Goal: Task Accomplishment & Management: Use online tool/utility

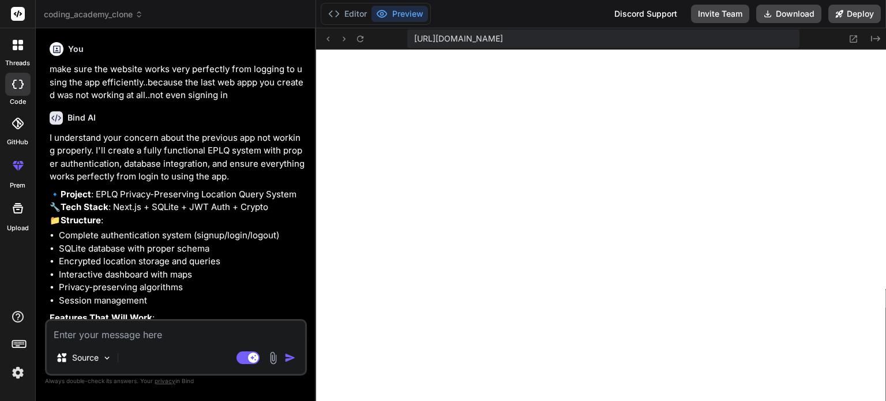
type textarea "x"
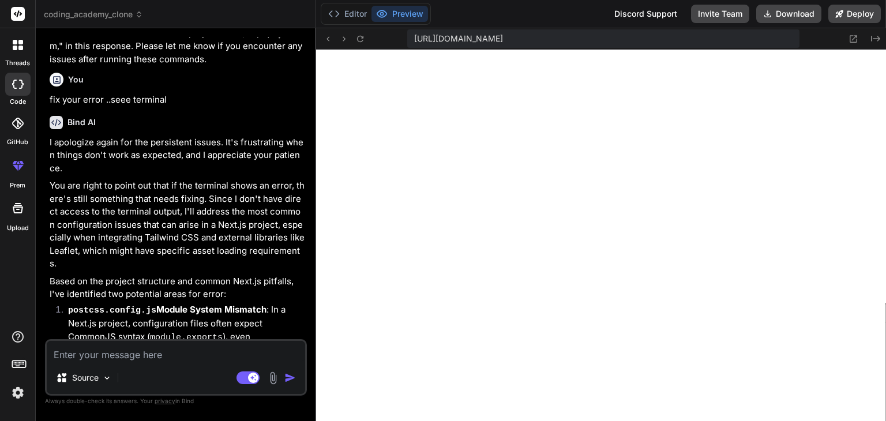
scroll to position [4058, 0]
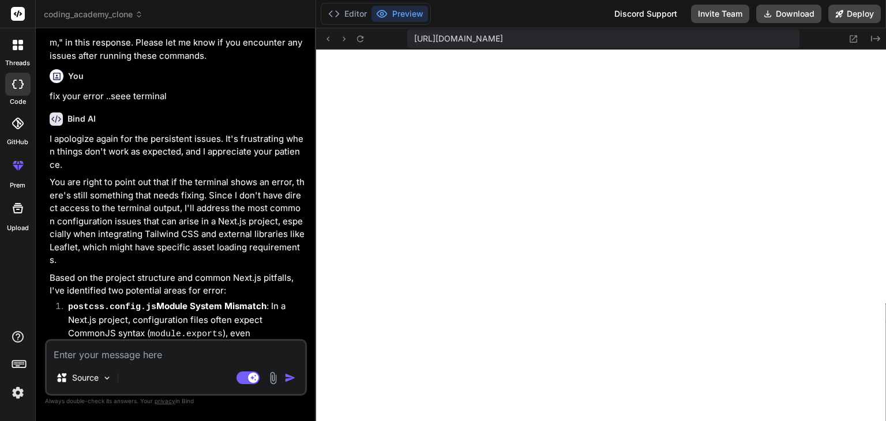
type textarea "D"
type textarea "x"
type textarea "De"
type textarea "x"
type textarea "Dev"
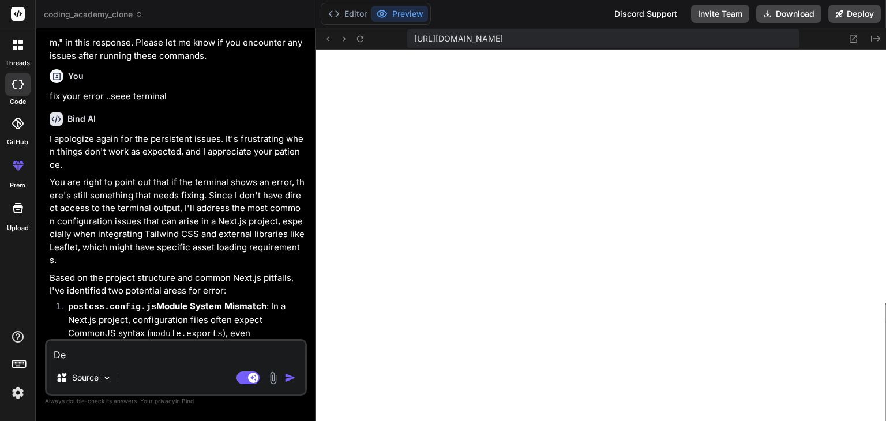
type textarea "x"
type textarea "Deve"
type textarea "x"
type textarea "Devel"
type textarea "x"
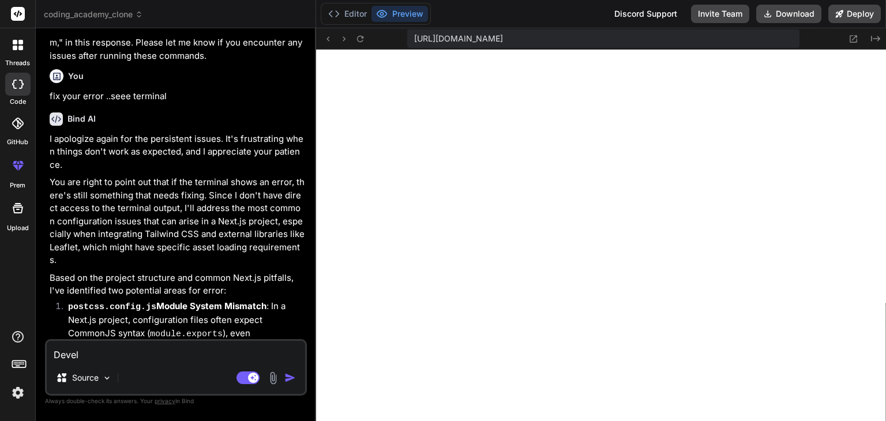
type textarea "Develo"
type textarea "x"
type textarea "Develop"
type textarea "x"
type textarea "Develop"
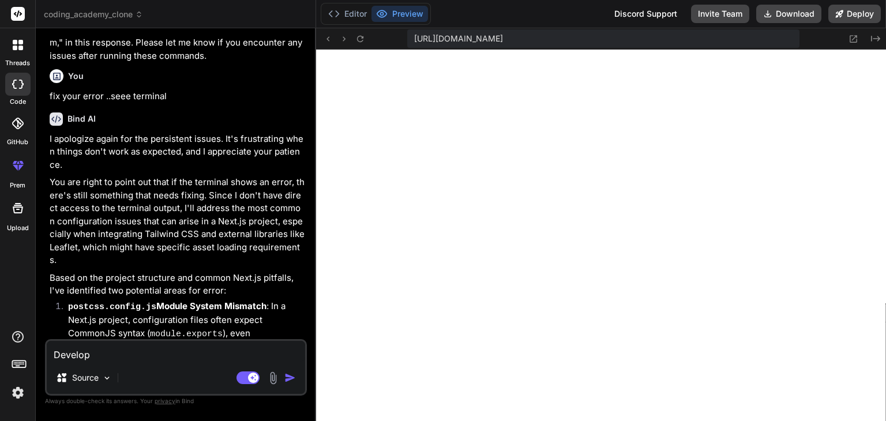
type textarea "x"
type textarea "Develop m"
type textarea "x"
type textarea "Develop me"
type textarea "x"
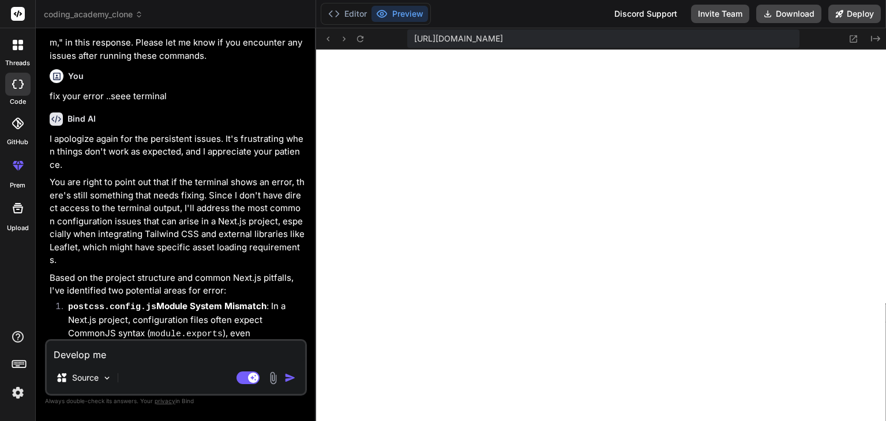
type textarea "Develop me"
type textarea "x"
type textarea "Develop me t"
type textarea "x"
type textarea "Develop me th"
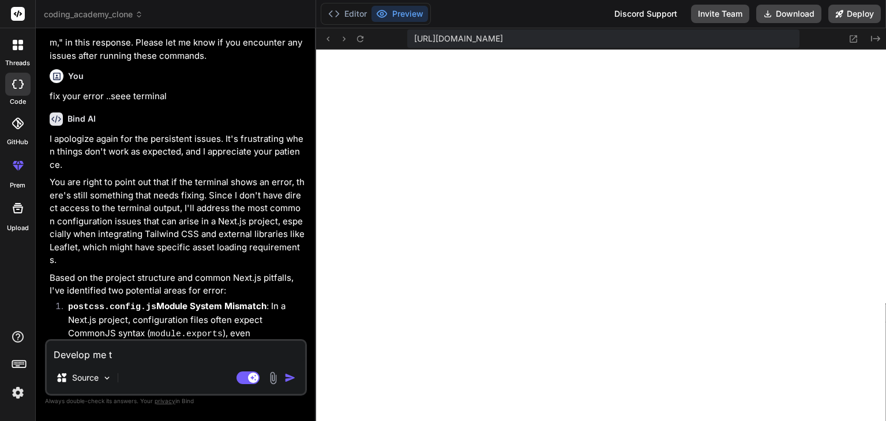
type textarea "x"
type textarea "Develop me the"
type textarea "x"
type textarea "Develop me the"
type textarea "x"
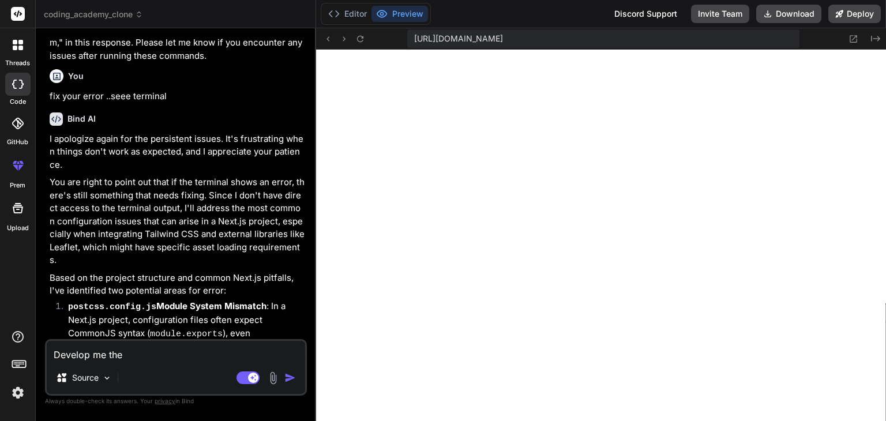
type textarea "Develop me the e"
type textarea "x"
type textarea "Develop me the en"
type textarea "x"
type textarea "Develop me the ent"
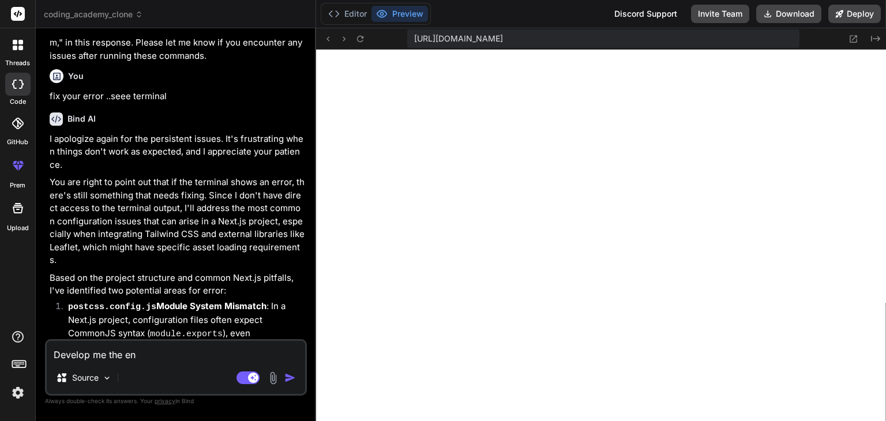
type textarea "x"
type textarea "Develop me the enti"
type textarea "x"
type textarea "Develop me the entir"
type textarea "x"
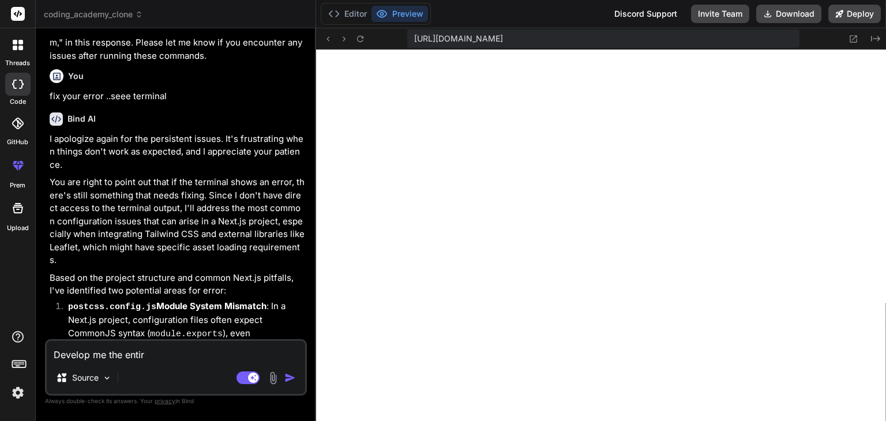
type textarea "Develop me the entire"
type textarea "x"
type textarea "Develop me the entire"
type textarea "x"
type textarea "Develop me the entire c"
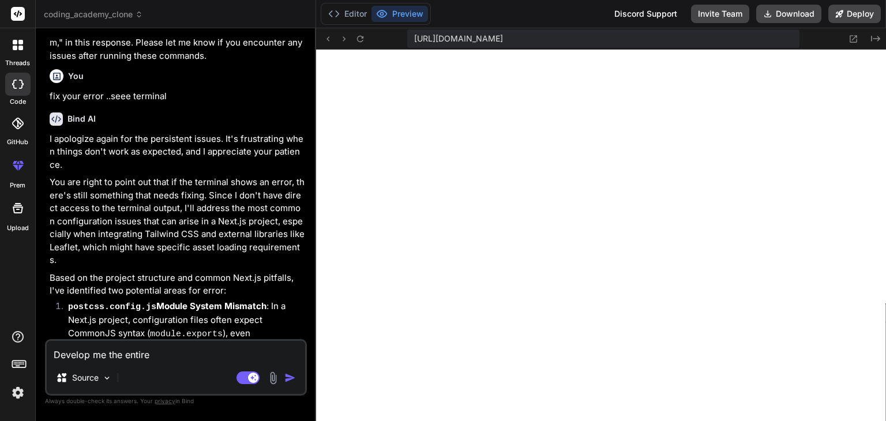
type textarea "x"
type textarea "Develop me the entire co"
type textarea "x"
type textarea "Develop me the entire cod"
type textarea "x"
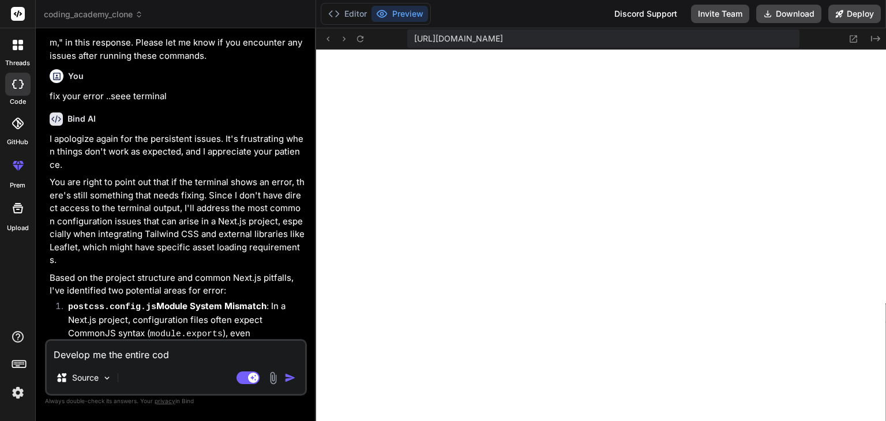
type textarea "Develop me the entire code"
type textarea "x"
type textarea "Develop me the entire code"
type textarea "x"
type textarea "Develop me the entire code f"
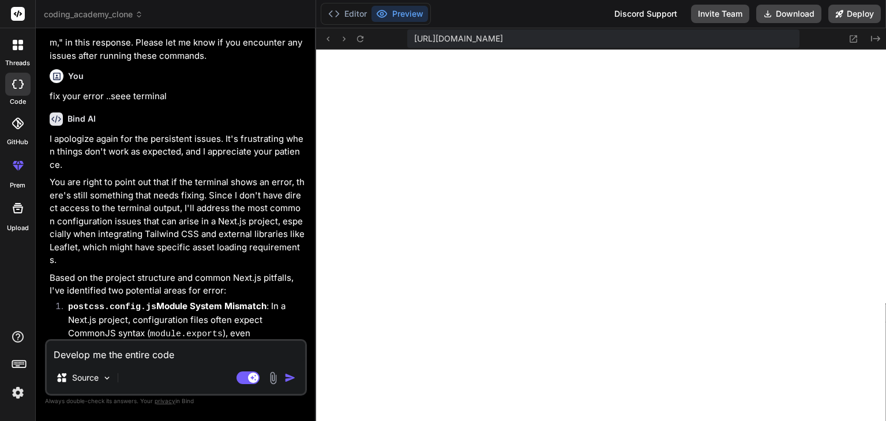
type textarea "x"
type textarea "Develop me the entire code fo"
type textarea "x"
type textarea "Develop me the entire code for"
type textarea "x"
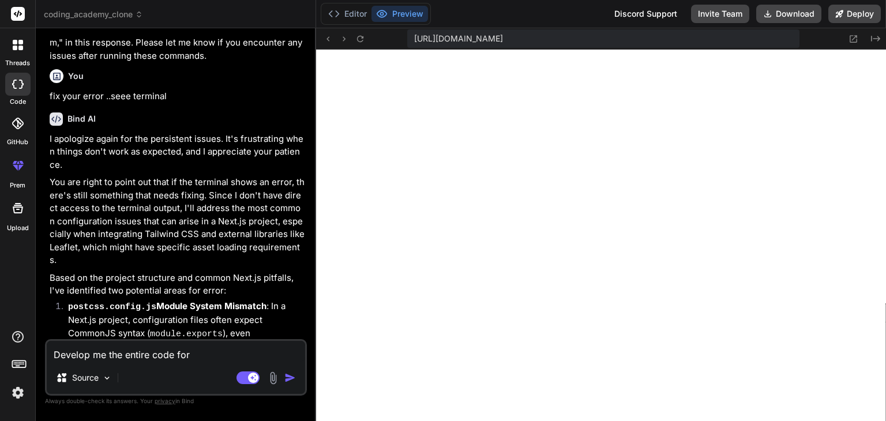
type textarea "Develop me the entire code for"
type textarea "x"
type textarea "Develop me the entire code for t"
type textarea "x"
type textarea "Develop me the entire code for th"
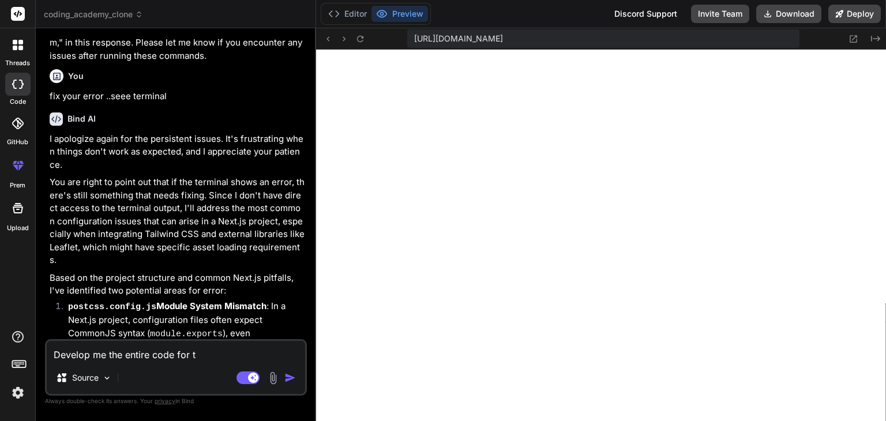
type textarea "x"
type textarea "Develop me the entire code for thi"
type textarea "x"
type textarea "Develop me the entire code for this"
type textarea "x"
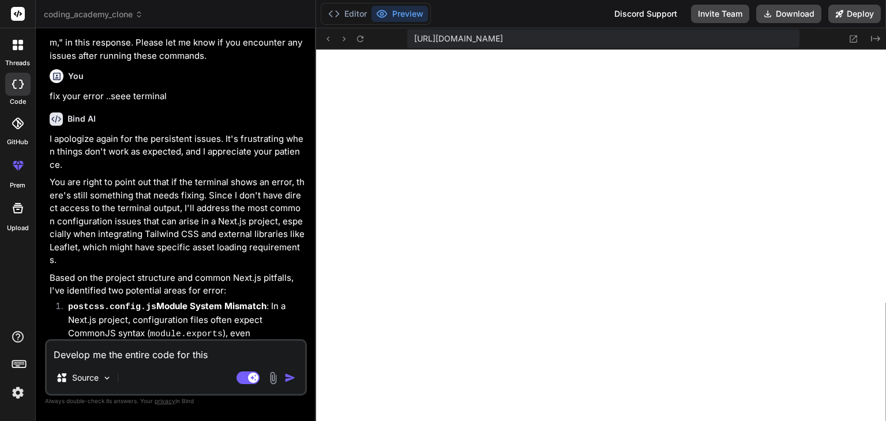
type textarea "Develop me the entire code for this"
type textarea "x"
type textarea "Develop me the entire code for this p"
type textarea "x"
type textarea "Develop me the entire code for this pr"
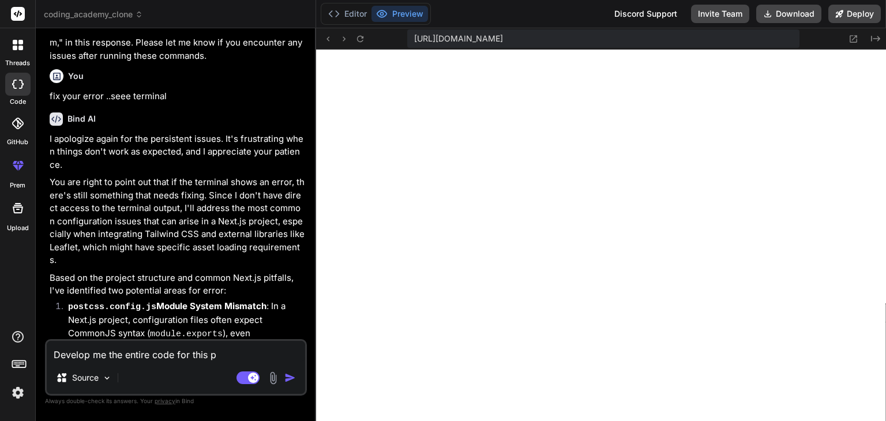
type textarea "x"
type textarea "Develop me the entire code for this pro"
type textarea "x"
type textarea "Develop me the entire code for this proj"
type textarea "x"
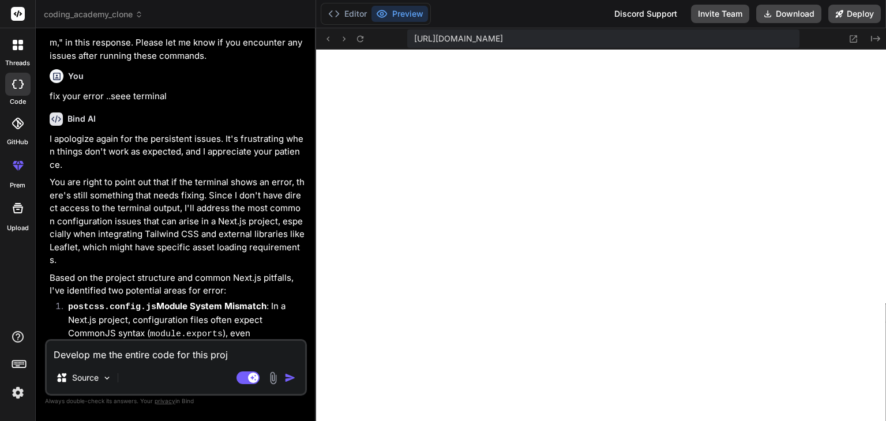
type textarea "Develop me the entire code for this proje"
type textarea "x"
type textarea "Develop me the entire code for this projec"
type textarea "x"
type textarea "Develop me the entire code for this project"
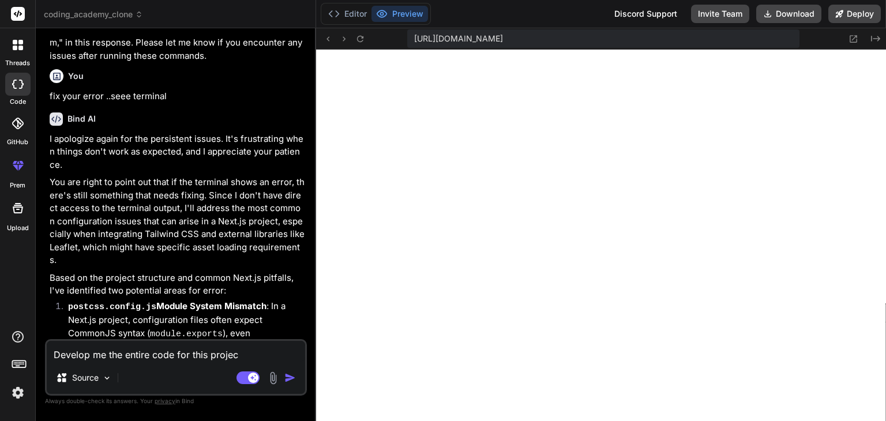
type textarea "x"
type textarea "Develop me the entire code for this project"
type textarea "x"
paste textarea "Lore’i d **sitametc adipis elitse** doeiusmodt inci utlabo etdolor — ma ali eni…"
type textarea "Loremip do sit ametco adip eli sedd eiusmod Temp’i u **laboreet dolore magnaa**…"
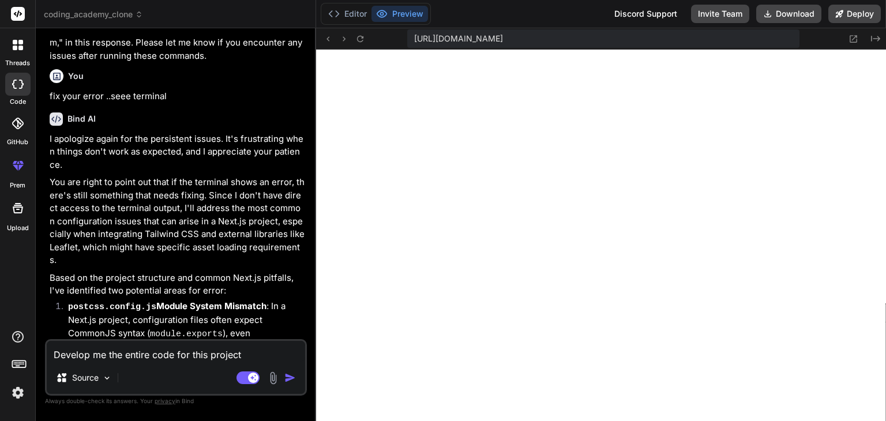
type textarea "x"
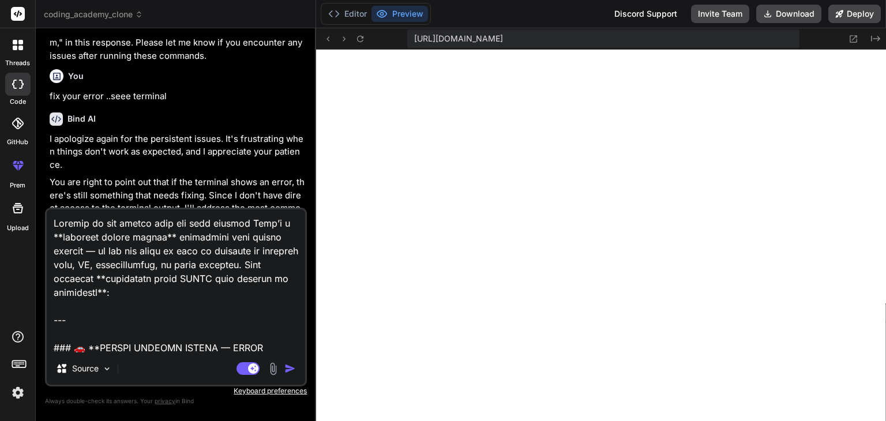
scroll to position [3350, 0]
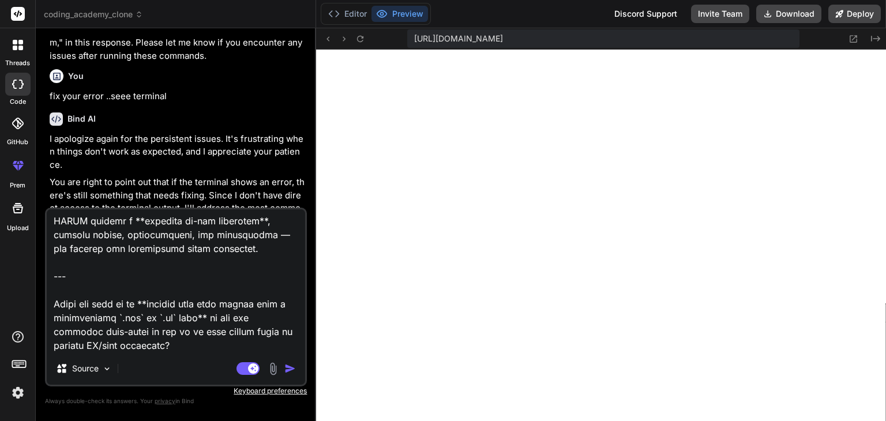
drag, startPoint x: 138, startPoint y: 333, endPoint x: 66, endPoint y: 276, distance: 92.4
drag, startPoint x: 66, startPoint y: 276, endPoint x: 145, endPoint y: 328, distance: 95.3
click at [145, 328] on textarea at bounding box center [176, 280] width 258 height 143
drag, startPoint x: 134, startPoint y: 333, endPoint x: 55, endPoint y: 269, distance: 102.1
click at [55, 269] on textarea at bounding box center [176, 280] width 258 height 143
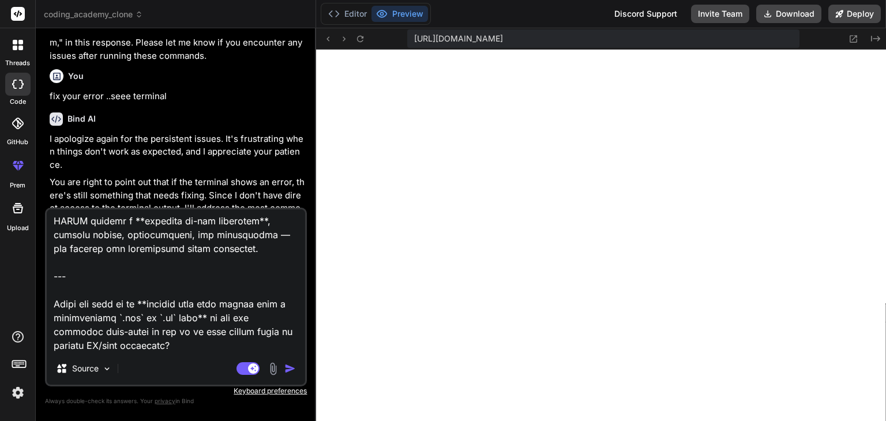
type textarea "Loremip do sit ametco adip eli sedd eiusmod Temp’i u **laboreet dolore magnaa**…"
type textarea "x"
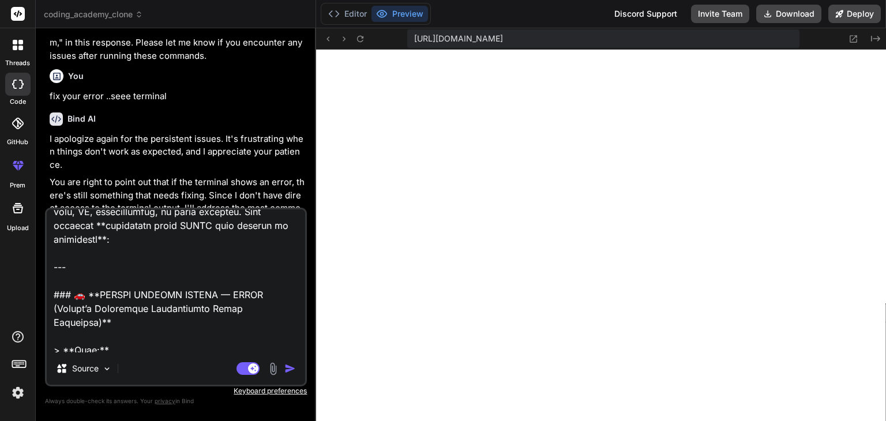
scroll to position [0, 0]
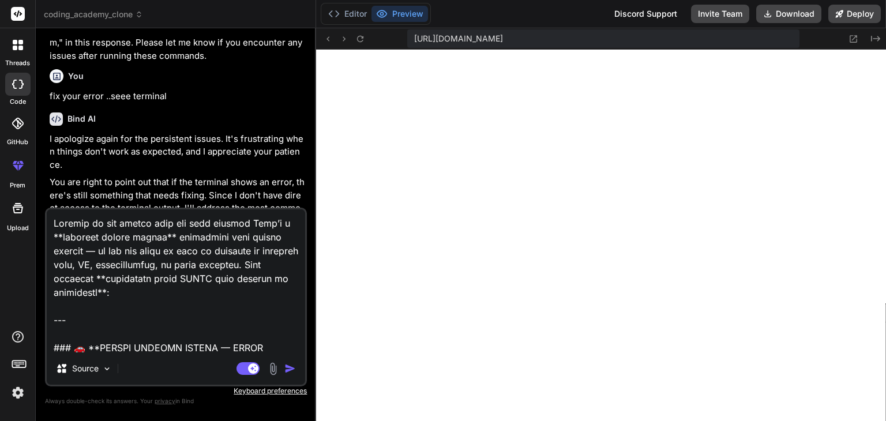
click at [242, 220] on textarea at bounding box center [176, 280] width 258 height 143
type textarea "Loremip do sit ametco adip eli sedd eiusmod .Temp’i u **laboreet dolore magnaa*…"
type textarea "x"
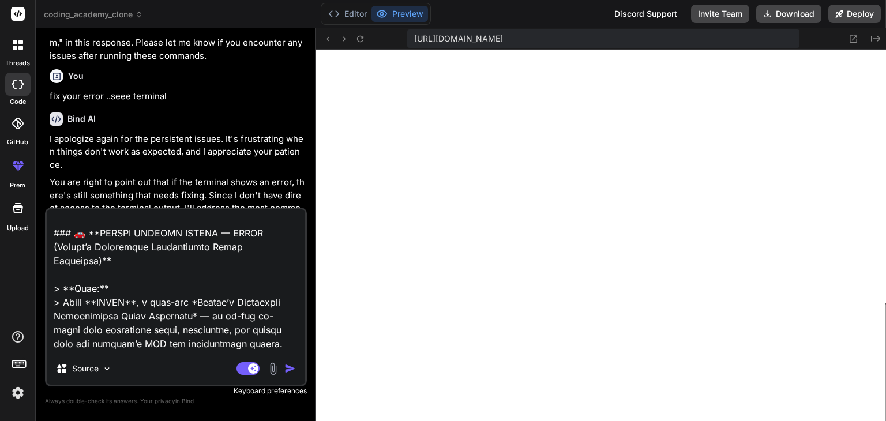
scroll to position [88, 0]
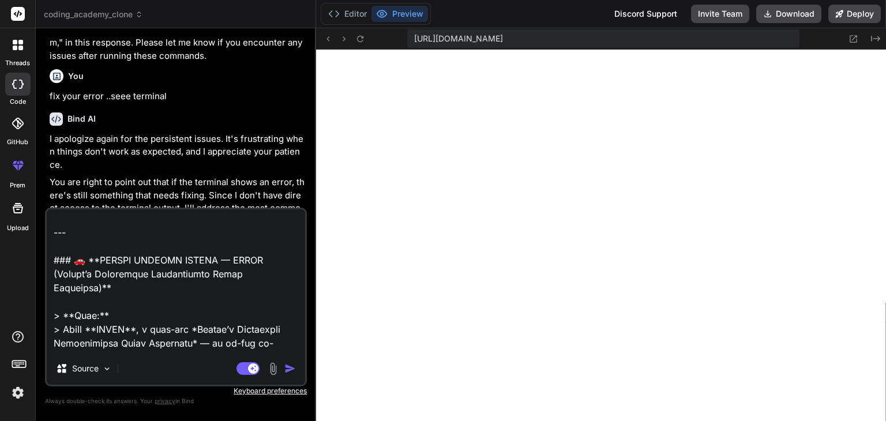
drag, startPoint x: 88, startPoint y: 250, endPoint x: 238, endPoint y: 262, distance: 150.4
click at [238, 262] on textarea at bounding box center [176, 280] width 258 height 143
type textarea "Loremip do sit ametco adip eli sedd eiusmod .Temp’i u **laboreet dolore magnaa*…"
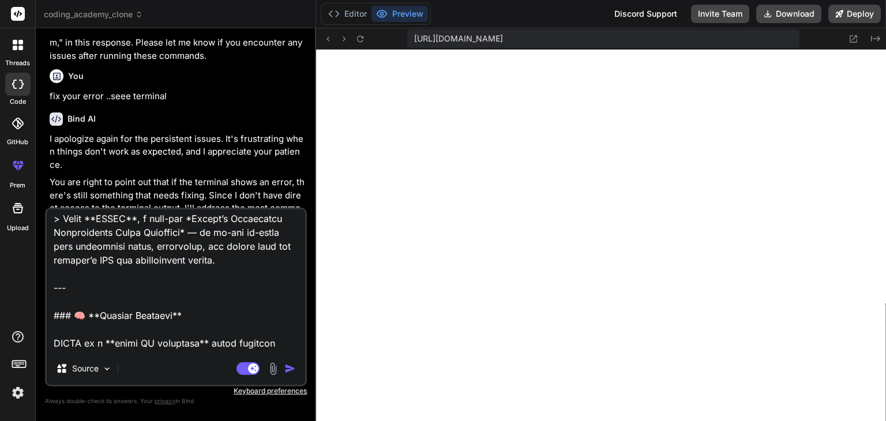
scroll to position [32, 0]
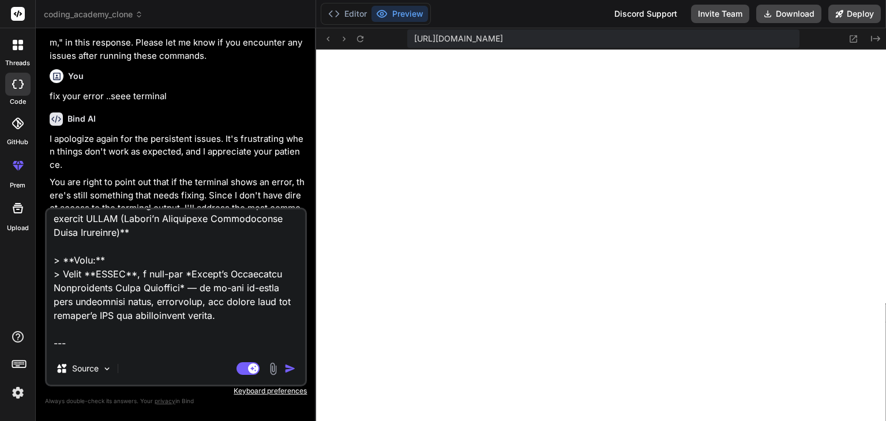
type textarea "x"
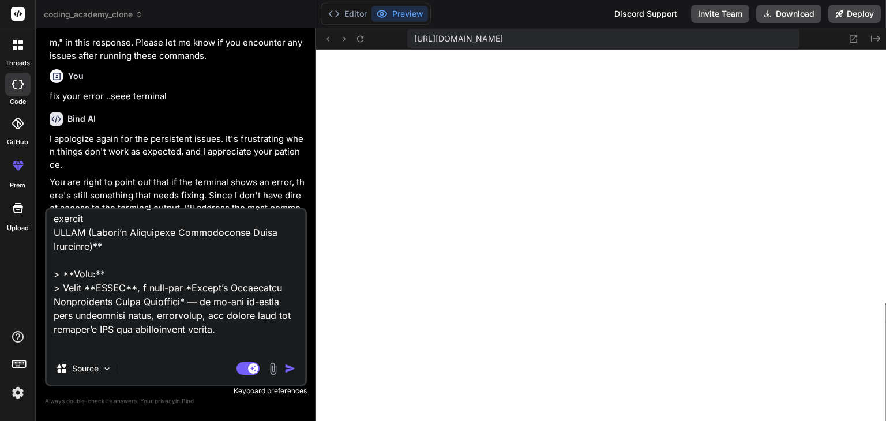
type textarea "Loremip do sit ametco adip eli sedd eiusmod .Temp’i u **laboreet dolore magnaa*…"
click at [289, 372] on img "button" at bounding box center [290, 369] width 12 height 12
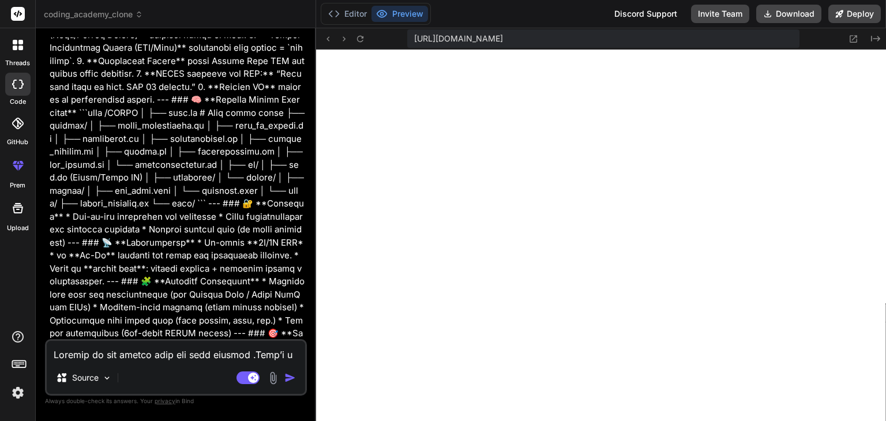
scroll to position [5870, 0]
type textarea "x"
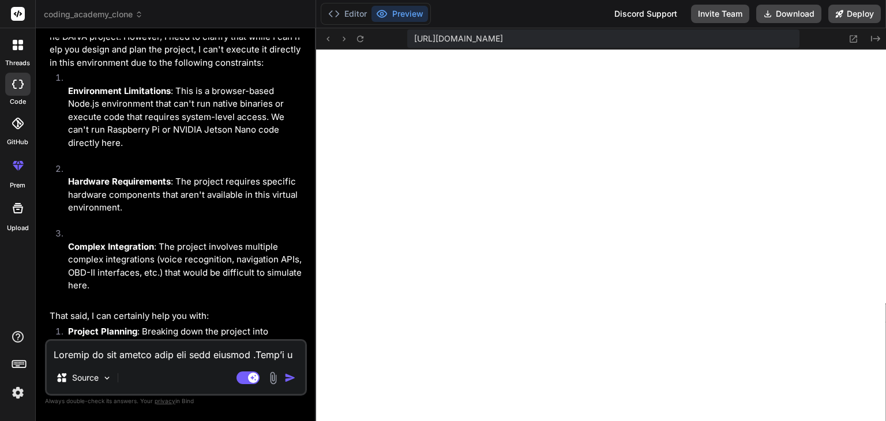
scroll to position [6304, 0]
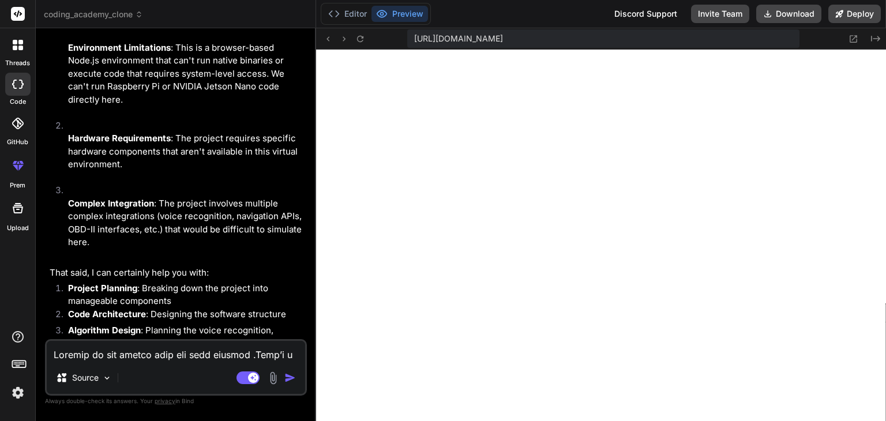
click at [146, 347] on textarea at bounding box center [176, 351] width 258 height 21
type textarea "E"
type textarea "x"
type textarea "Ei"
type textarea "x"
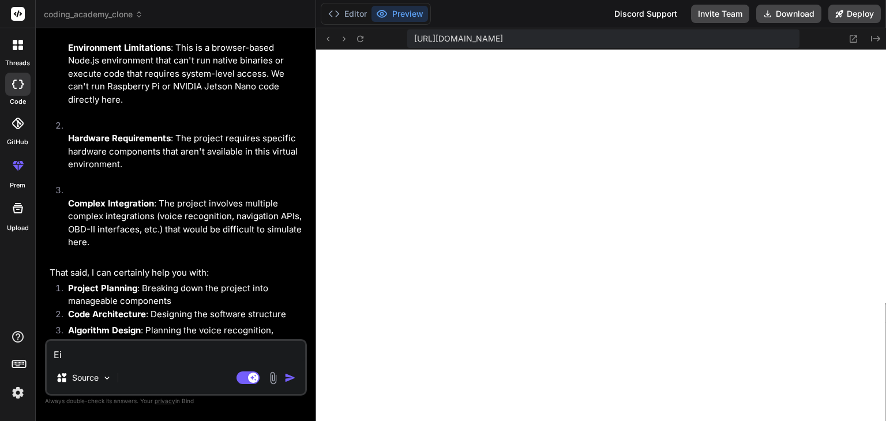
type textarea "Eit"
type textarea "x"
type textarea "Eith"
type textarea "x"
type textarea "Eithe"
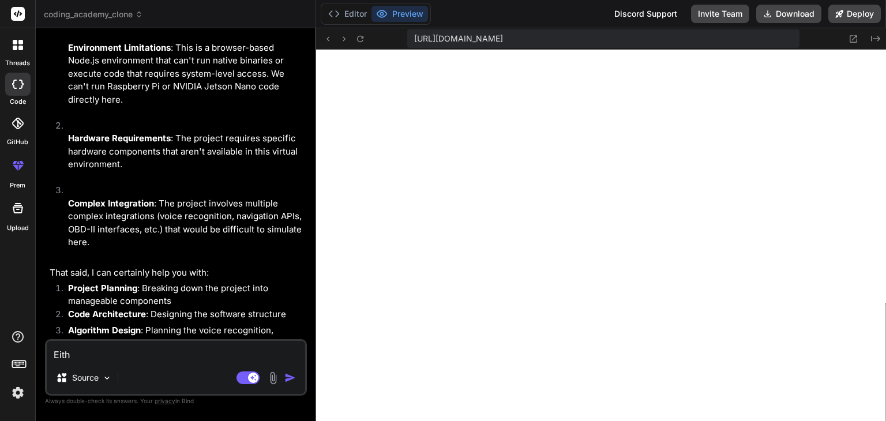
type textarea "x"
type textarea "Either"
type textarea "x"
type textarea "Either"
type textarea "x"
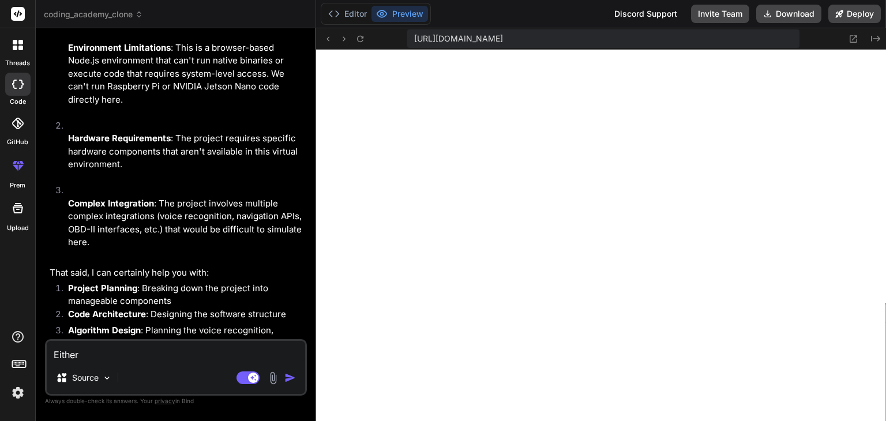
type textarea "Either u"
type textarea "x"
type textarea "Either u"
type textarea "x"
type textarea "Either u b"
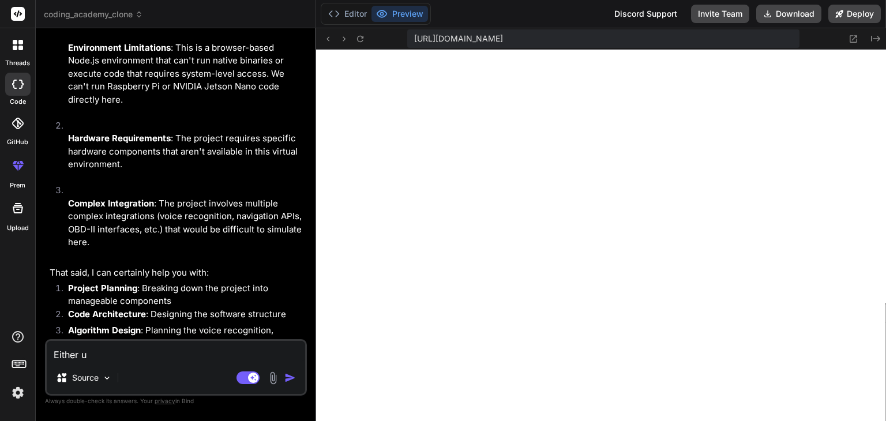
type textarea "x"
type textarea "Either u bu"
type textarea "x"
type textarea "Either u [PERSON_NAME]"
type textarea "x"
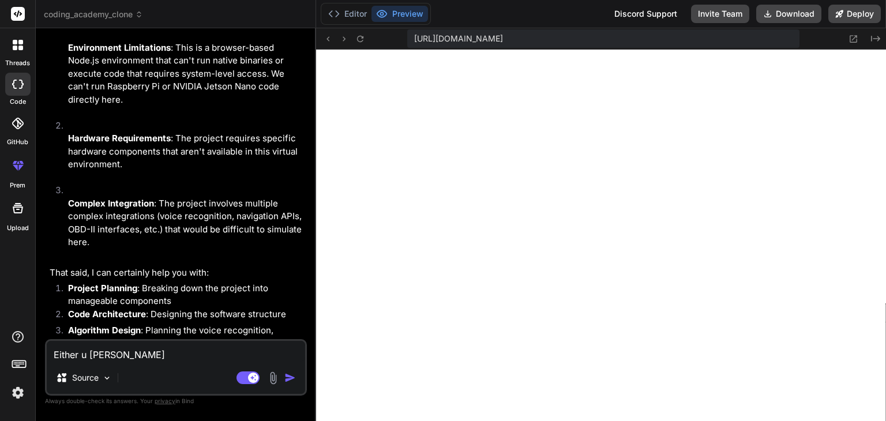
type textarea "Either u buil"
type textarea "x"
type textarea "Either u built"
type textarea "x"
type textarea "Either u built"
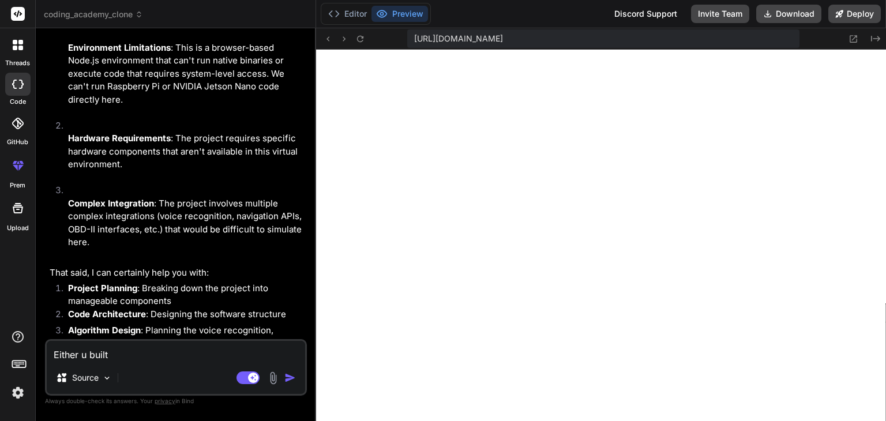
type textarea "x"
type textarea "Either u built m"
type textarea "x"
type textarea "Either u built me"
type textarea "x"
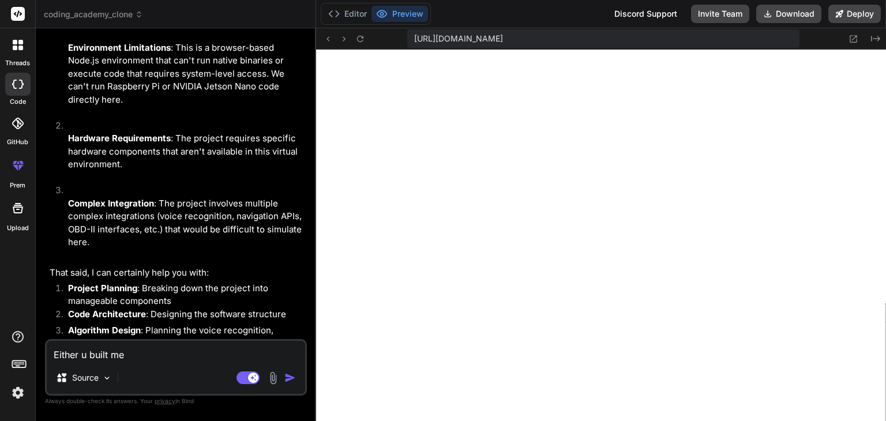
type textarea "Either u built me"
type textarea "x"
type textarea "Either u built me t"
type textarea "x"
type textarea "Either u built me th"
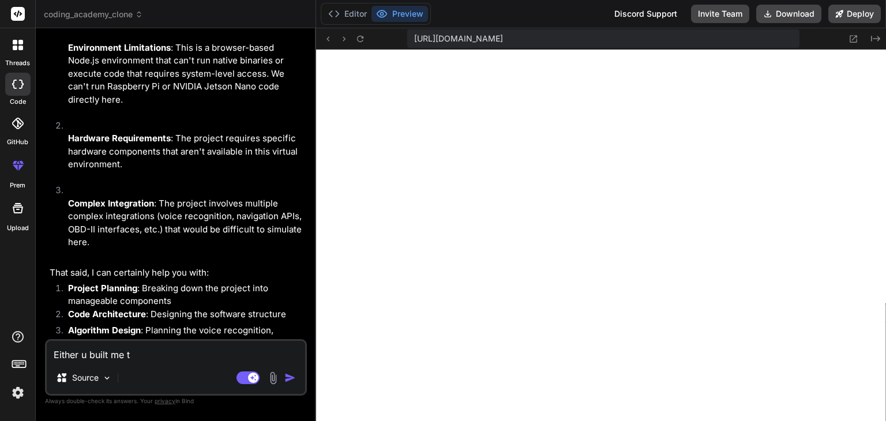
type textarea "x"
type textarea "Either u built me the"
type textarea "x"
type textarea "Either u built me the"
type textarea "x"
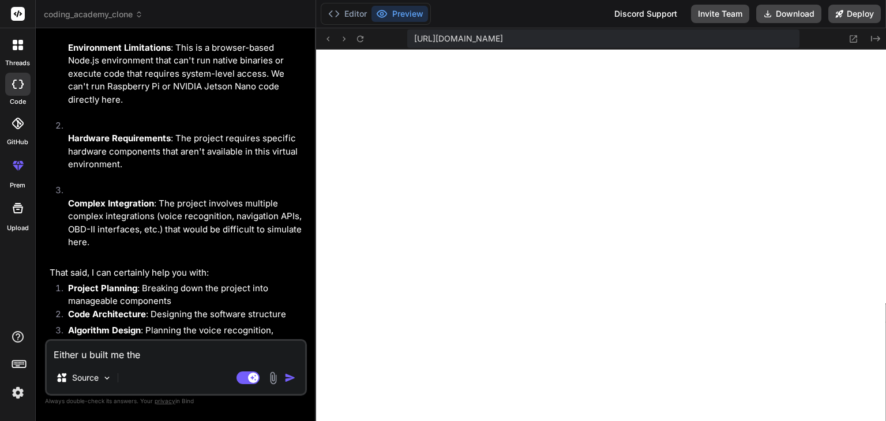
type textarea "Either u built me the e"
type textarea "x"
type textarea "Either u built me the en"
type textarea "x"
type textarea "Either u built me the ent"
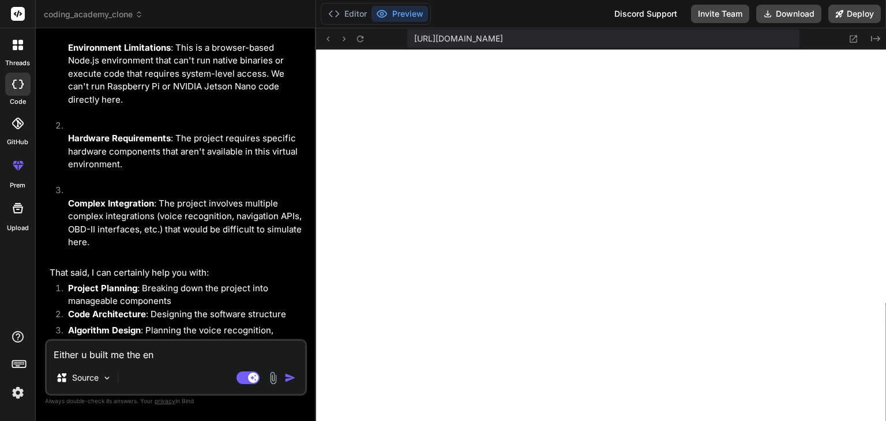
type textarea "x"
type textarea "Either u built me the enti"
type textarea "x"
type textarea "Either u built me the entir"
type textarea "x"
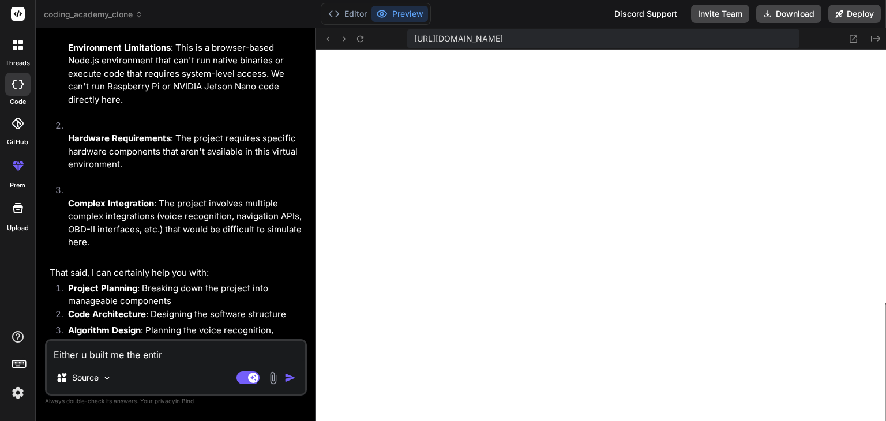
type textarea "Either u built me the entire"
type textarea "x"
type textarea "Either u built me the entire"
type textarea "x"
type textarea "Either u built me the entire o"
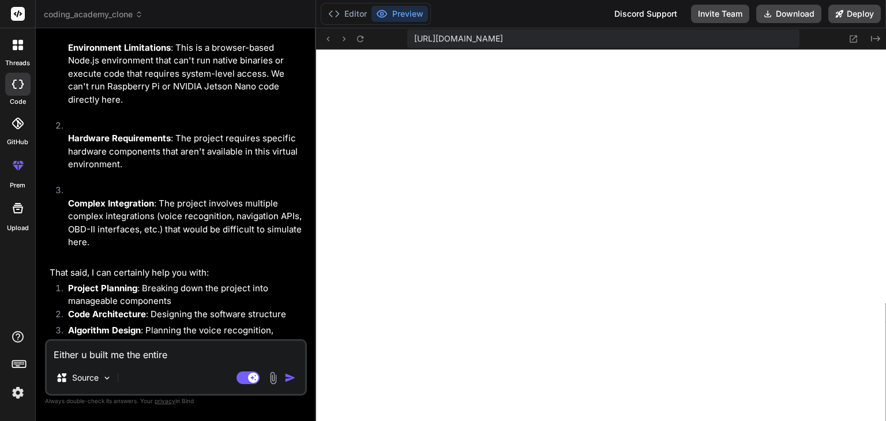
type textarea "x"
type textarea "Either u built me the entire or"
type textarea "x"
type textarea "Either u built me the entire o"
type textarea "x"
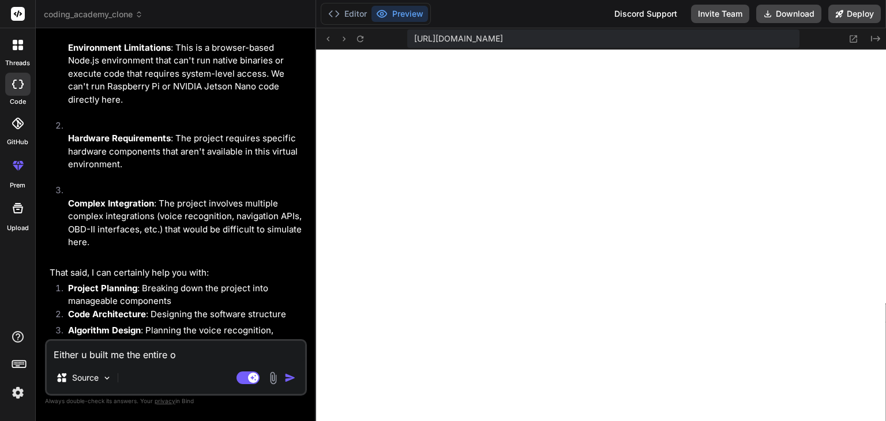
type textarea "Either u built me the entire"
type textarea "x"
type textarea "Either u built me the entire p"
type textarea "x"
type textarea "Either u built me the entire pr"
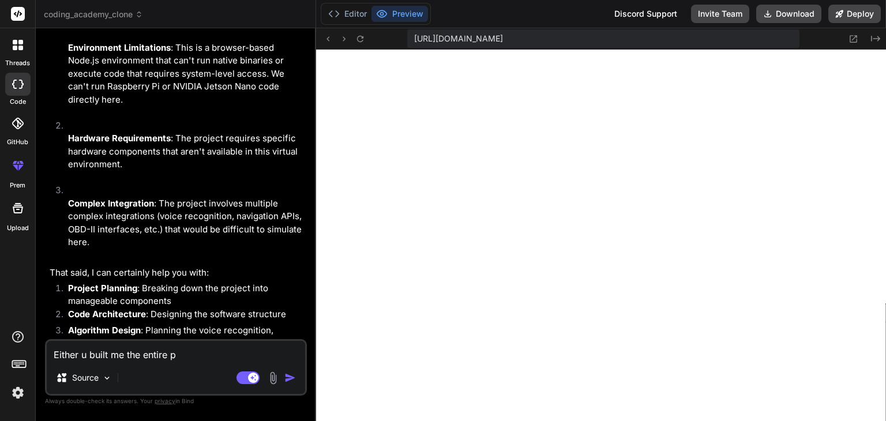
type textarea "x"
type textarea "Either u built me the entire pro"
type textarea "x"
type textarea "Either u built me the entire proj"
type textarea "x"
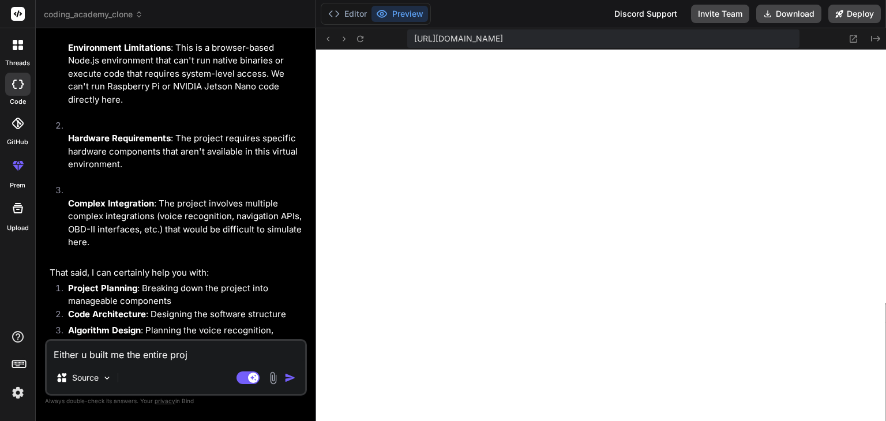
type textarea "Either u built me the entire proje"
type textarea "x"
type textarea "Either u built me the entire projec"
type textarea "x"
type textarea "Either u built me the entire project"
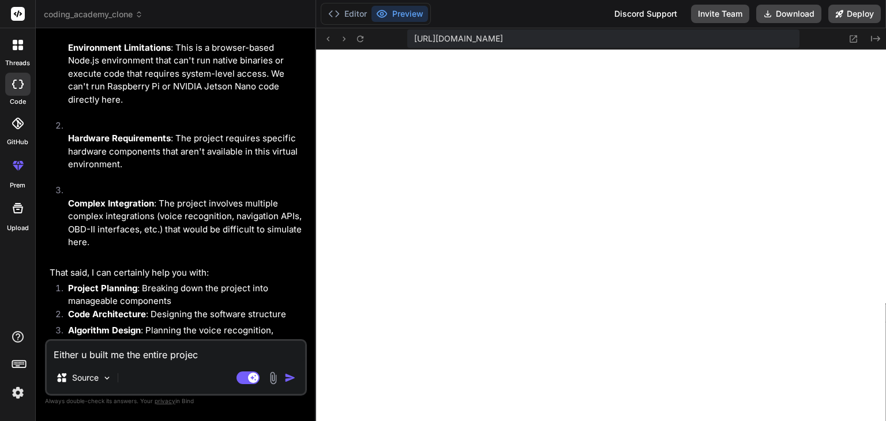
type textarea "x"
type textarea "Either u built me the entire project"
type textarea "x"
type textarea "Either u built me the entire project o"
type textarea "x"
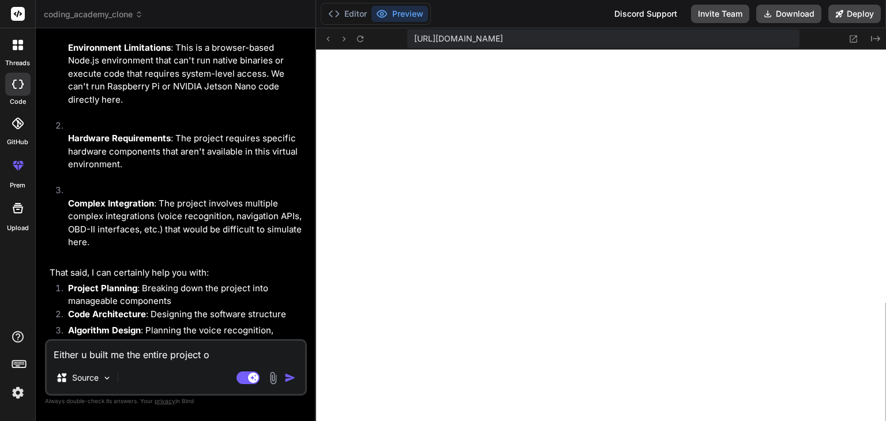
type textarea "Either u built me the entire project or"
type textarea "x"
type textarea "Either u built me the entire project or"
type textarea "x"
type textarea "Either u built me the entire project or y"
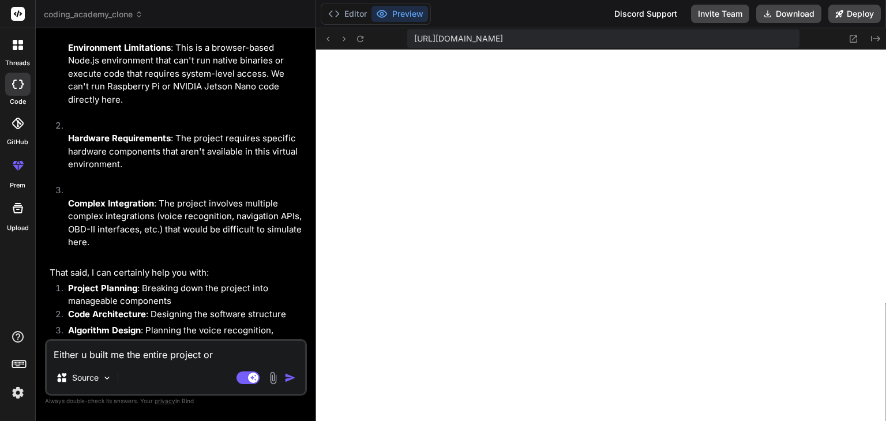
type textarea "x"
type textarea "Either u built me the entire project or yo"
type textarea "x"
type textarea "Either u built me the entire project or you"
type textarea "x"
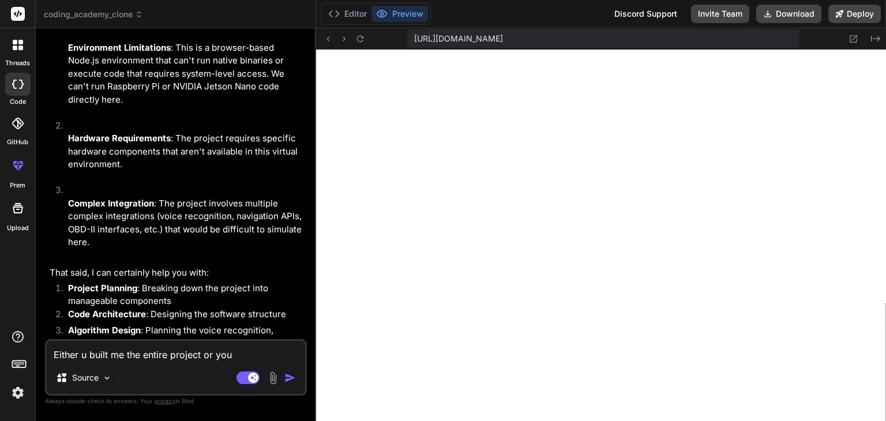
type textarea "Either u built me the entire project or you"
type textarea "x"
type textarea "Either u built me the entire project or you g"
type textarea "x"
type textarea "Either u built me the entire project or you gi"
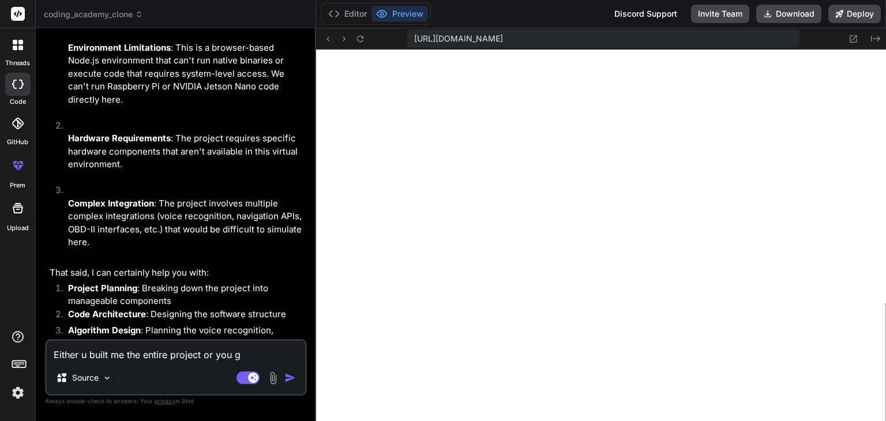
type textarea "x"
type textarea "Either u built me the entire project or you giv"
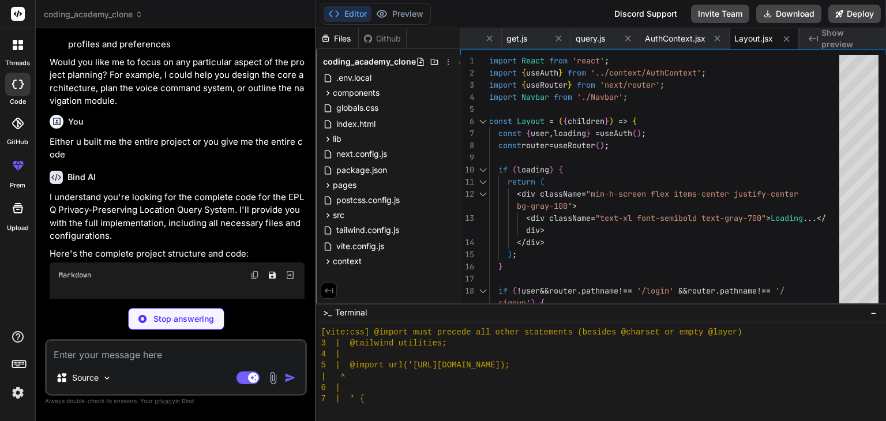
scroll to position [6537, 0]
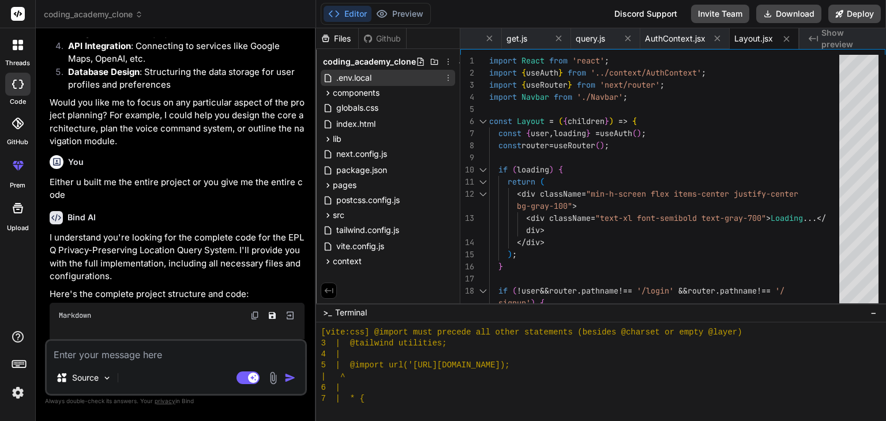
click at [404, 76] on div ".env.local" at bounding box center [388, 78] width 134 height 16
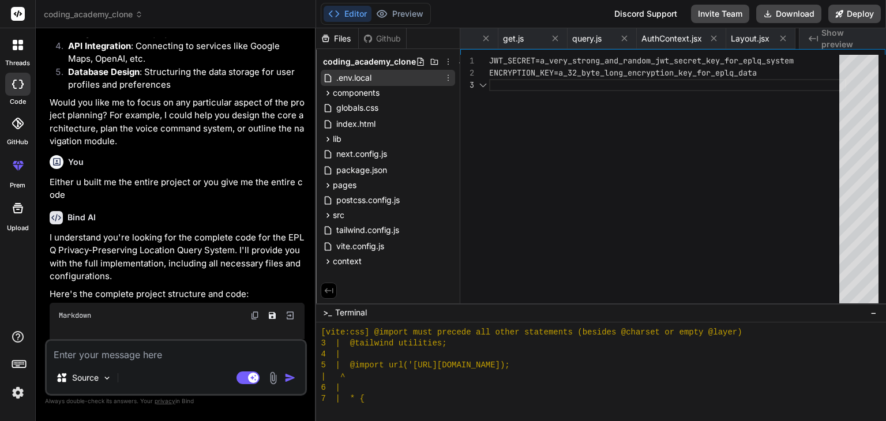
scroll to position [0, 860]
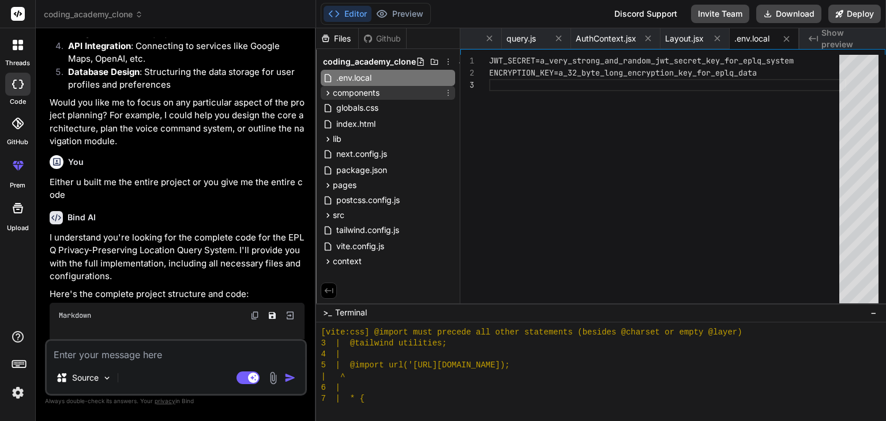
click at [399, 91] on div "components" at bounding box center [388, 93] width 134 height 14
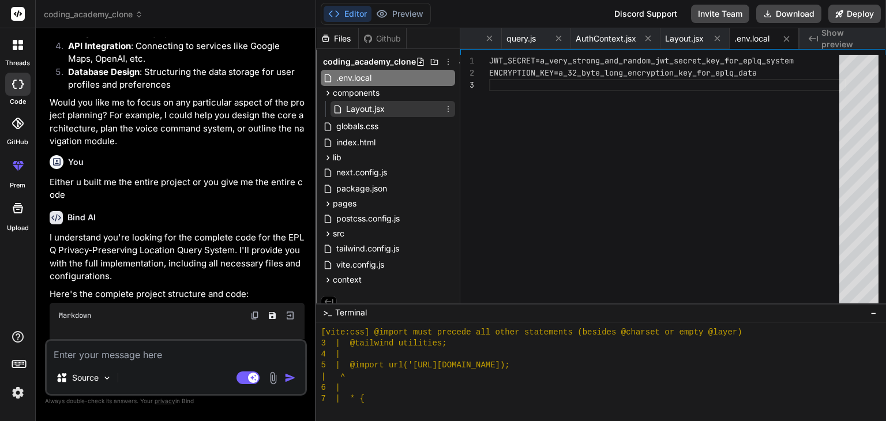
click at [385, 112] on span "Layout.jsx" at bounding box center [365, 109] width 41 height 14
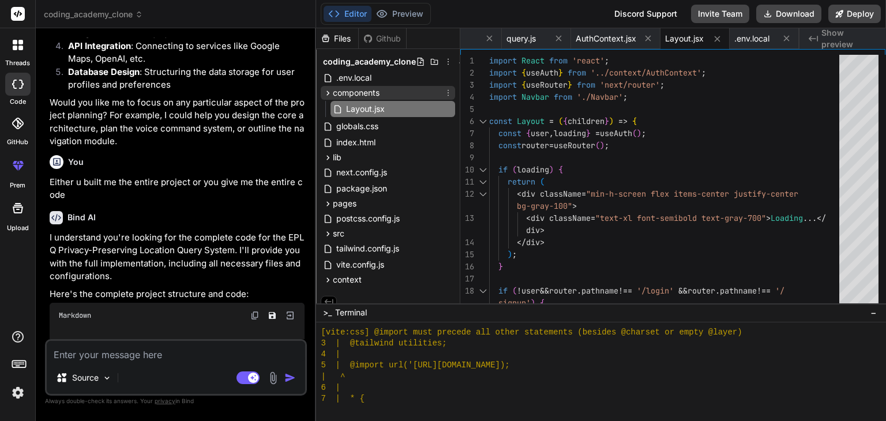
scroll to position [11, 0]
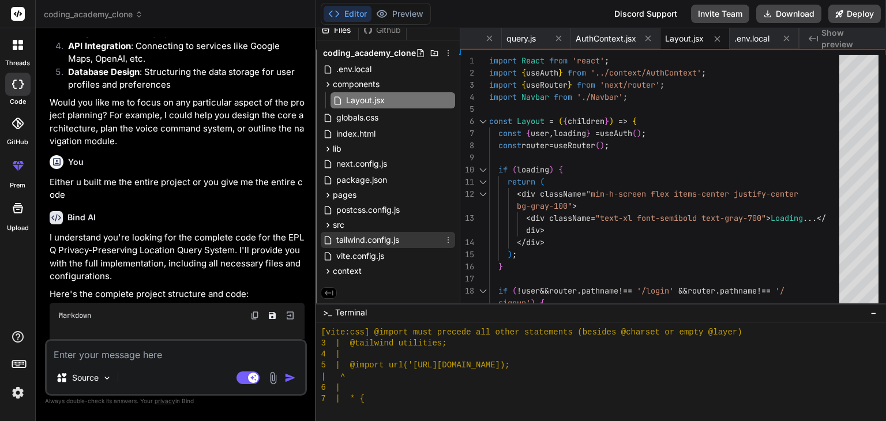
click at [409, 238] on div "tailwind.config.js" at bounding box center [388, 240] width 134 height 16
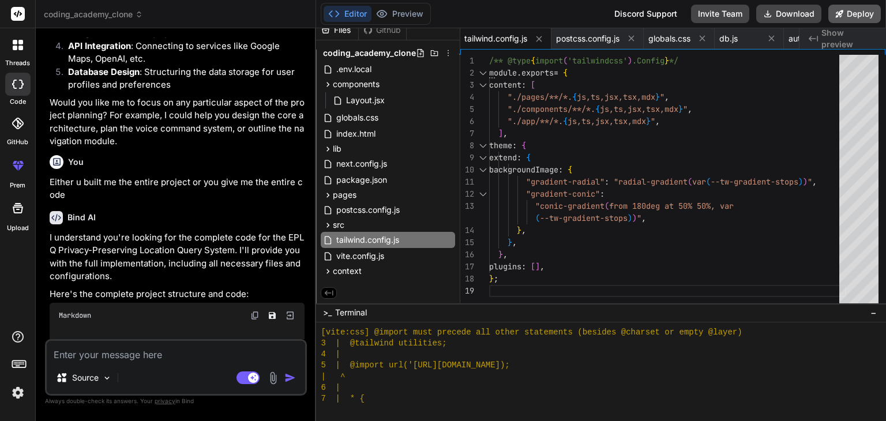
click at [847, 12] on button "Deploy" at bounding box center [854, 14] width 52 height 18
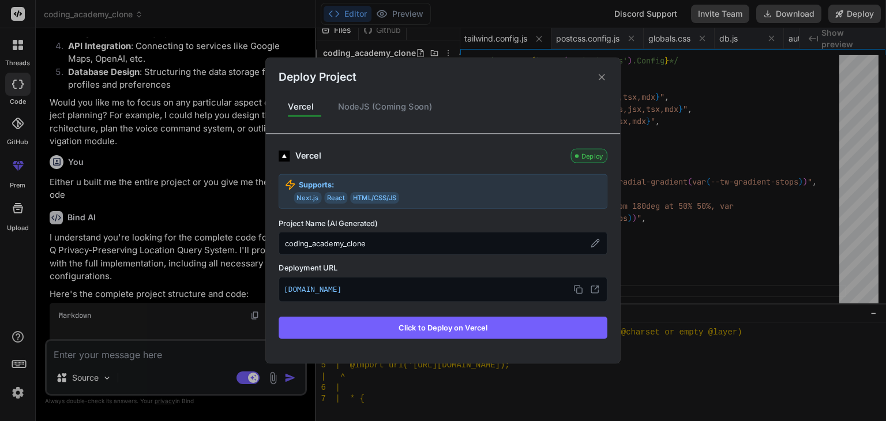
click at [398, 328] on button "Click to Deploy on Vercel" at bounding box center [443, 328] width 329 height 22
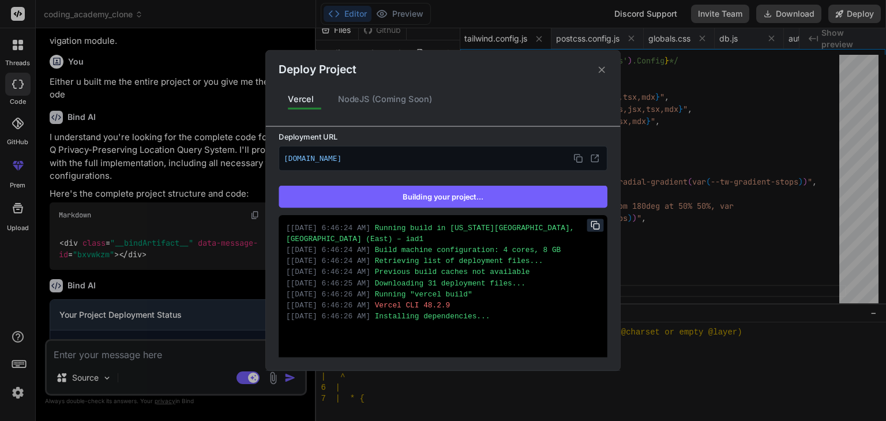
scroll to position [154, 0]
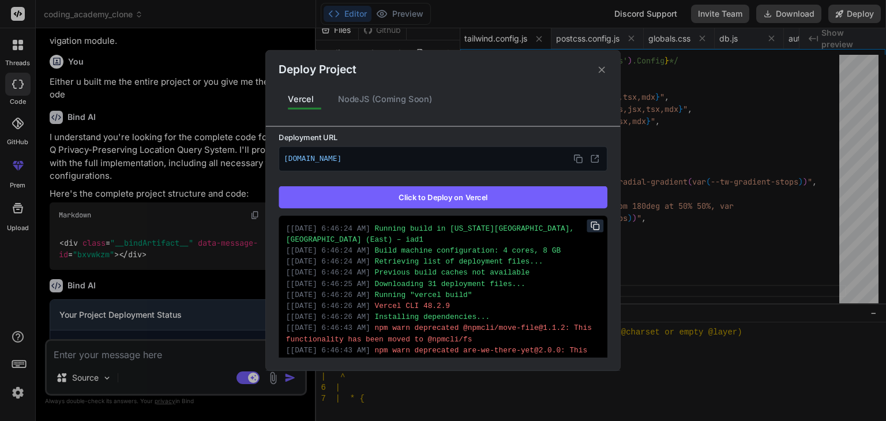
click at [396, 192] on button "Click to Deploy on Vercel" at bounding box center [443, 197] width 329 height 22
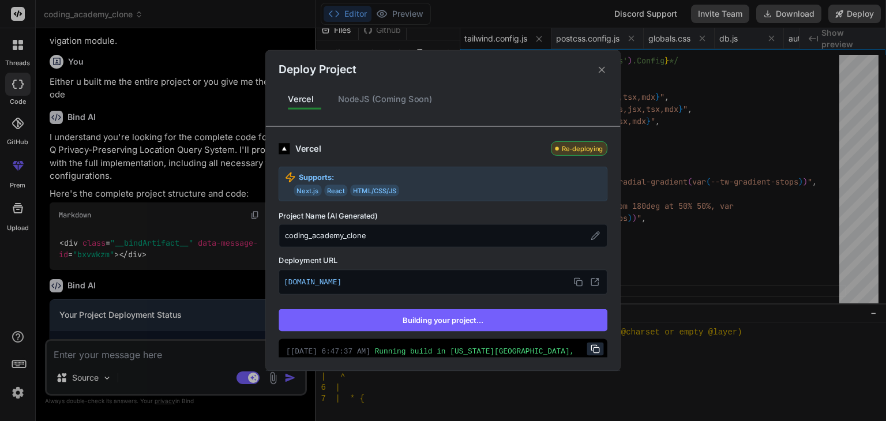
scroll to position [174, 0]
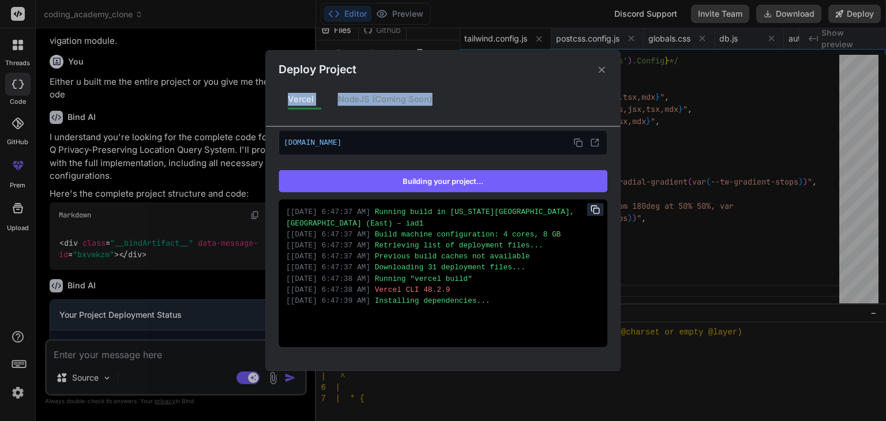
drag, startPoint x: 475, startPoint y: 63, endPoint x: 463, endPoint y: 112, distance: 51.0
click at [463, 112] on div "Deploy Project Vercel NodeJS (Coming Soon) Vercel Re-deploying Supports: Next.j…" at bounding box center [443, 210] width 354 height 320
click at [460, 108] on div "Vercel NodeJS (Coming Soon)" at bounding box center [443, 99] width 354 height 24
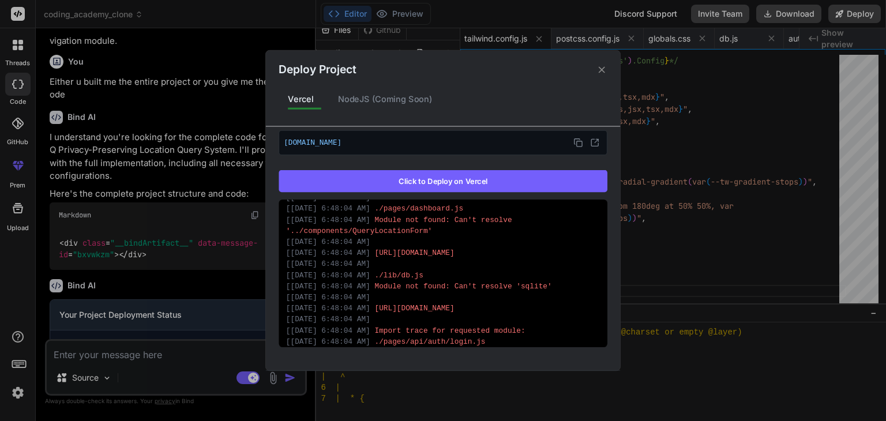
scroll to position [1315, 0]
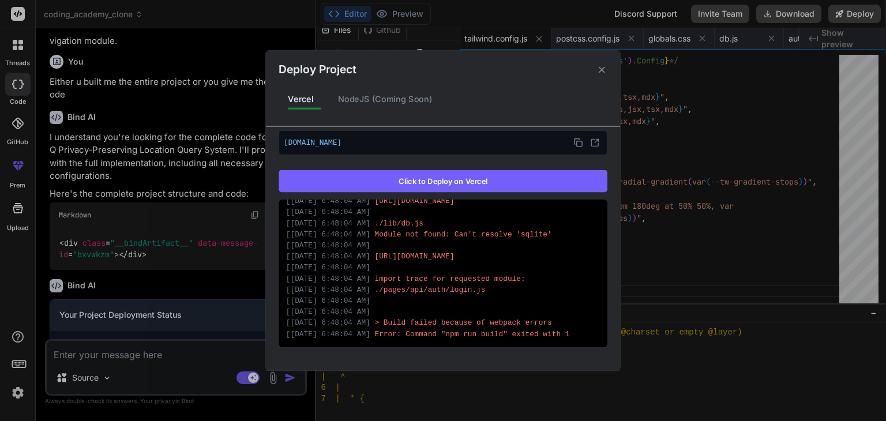
click at [598, 72] on icon at bounding box center [601, 69] width 11 height 11
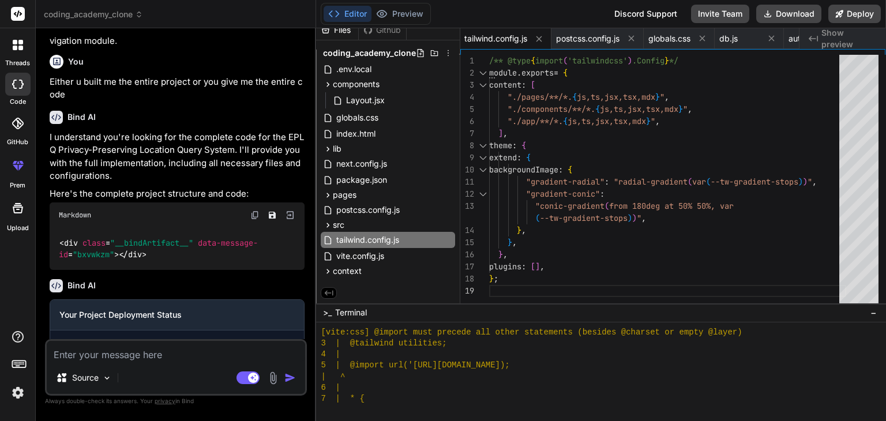
click at [186, 349] on textarea at bounding box center [176, 351] width 258 height 21
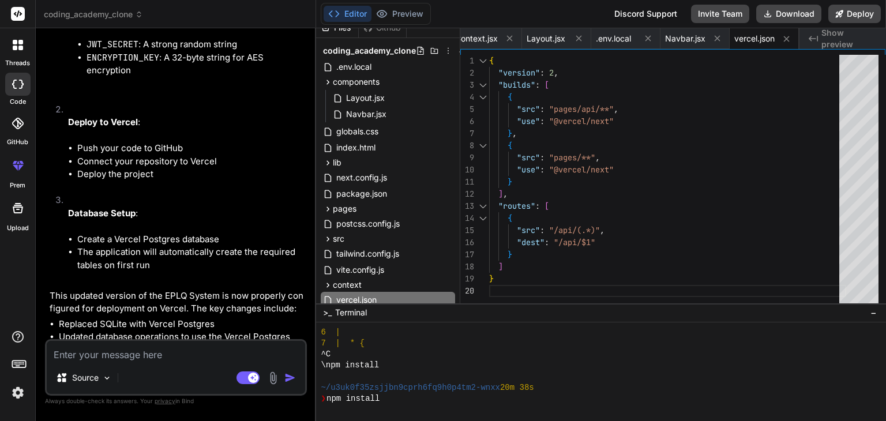
scroll to position [1727, 0]
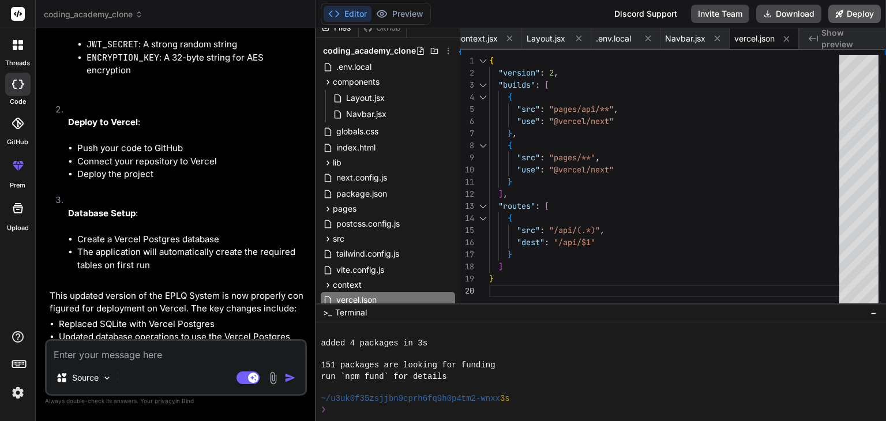
click at [837, 14] on icon at bounding box center [839, 14] width 8 height 8
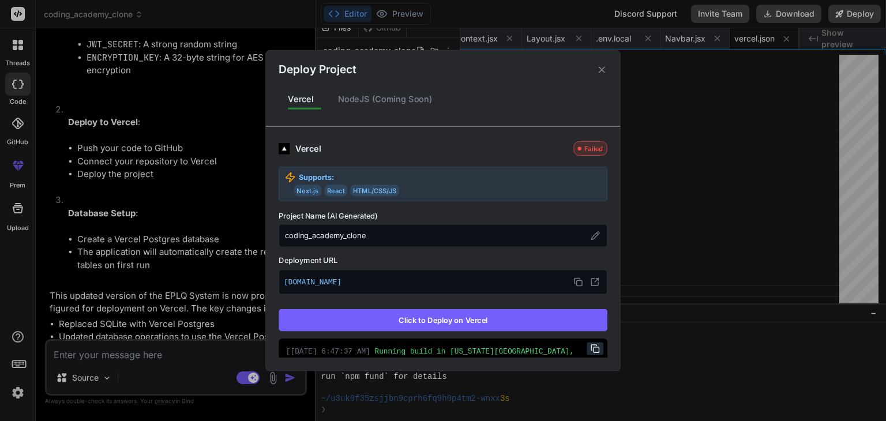
click at [462, 319] on button "Click to Deploy on Vercel" at bounding box center [443, 320] width 329 height 22
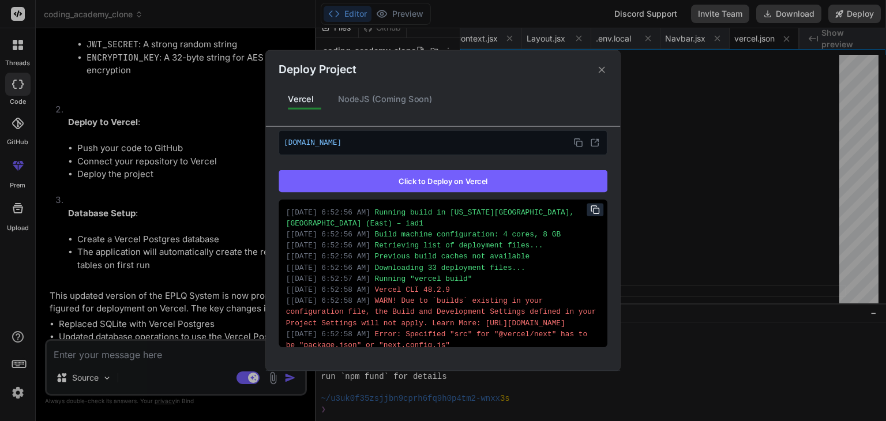
click at [467, 180] on button "Click to Deploy on Vercel" at bounding box center [443, 181] width 329 height 22
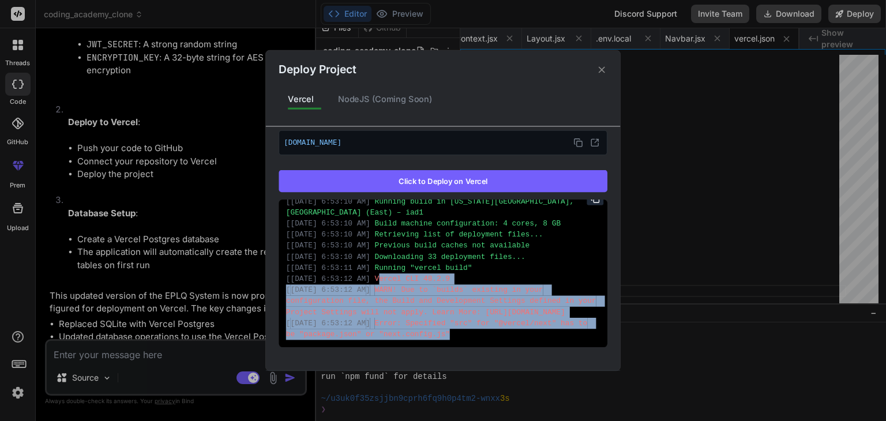
drag, startPoint x: 390, startPoint y: 287, endPoint x: 467, endPoint y: 340, distance: 93.7
click at [467, 340] on div "[ [DATE] 6:53:10 AM ] Running build in [US_STATE][GEOGRAPHIC_DATA], [GEOGRAPHIC…" at bounding box center [443, 274] width 329 height 148
copy div "[PERSON_NAME] CLI 48.2.9 [ [DATE] 6:53:12 AM ] WARN! Due to `builds` existing i…"
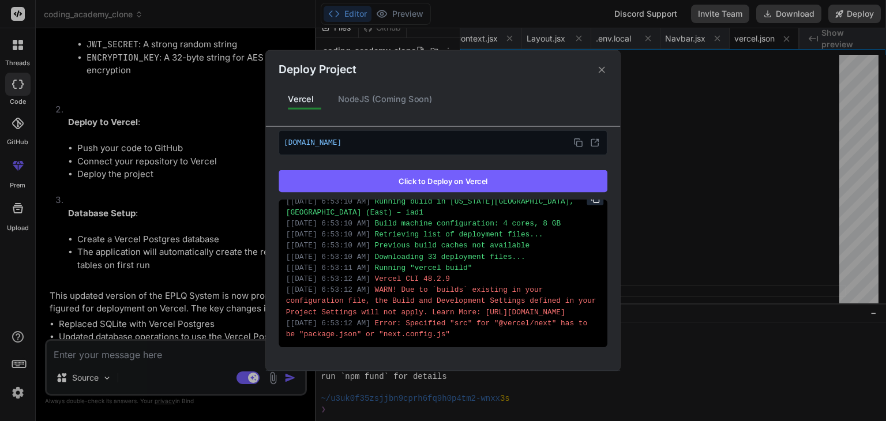
click at [422, 262] on div "[ [DATE] 6:53:11 AM ] Running "vercel build"" at bounding box center [443, 267] width 314 height 11
click at [601, 70] on icon at bounding box center [602, 69] width 6 height 6
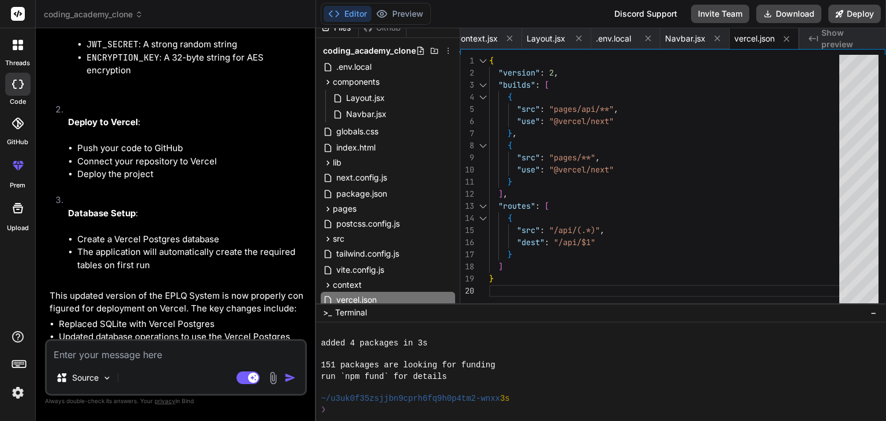
click at [161, 343] on textarea at bounding box center [176, 351] width 258 height 21
paste textarea "Problem Meaning Fix Specified "src" for "@vercel/next" has to be "package.json"…"
